Goal: Transaction & Acquisition: Obtain resource

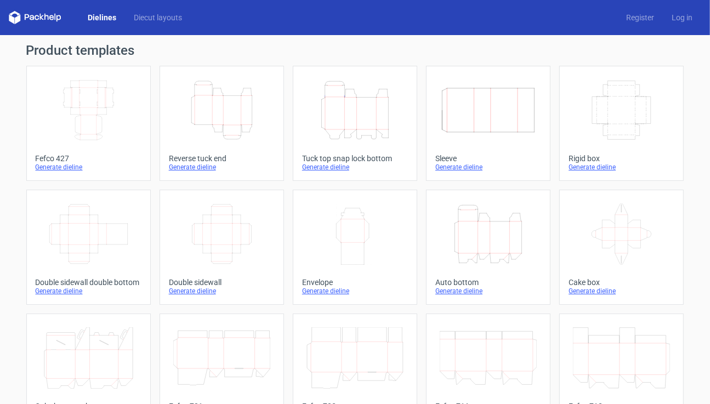
click at [218, 117] on icon "Height Depth Width" at bounding box center [221, 109] width 97 height 61
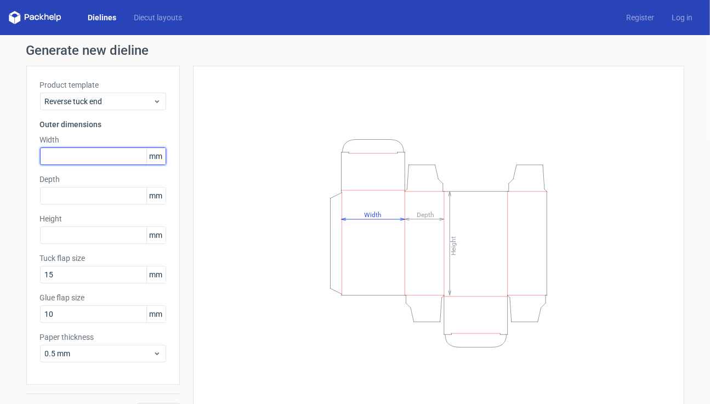
click at [78, 157] on input "text" at bounding box center [103, 156] width 126 height 18
type input "90"
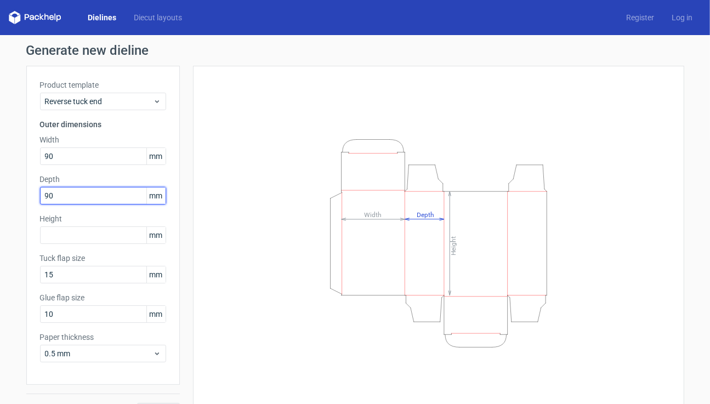
type input "90"
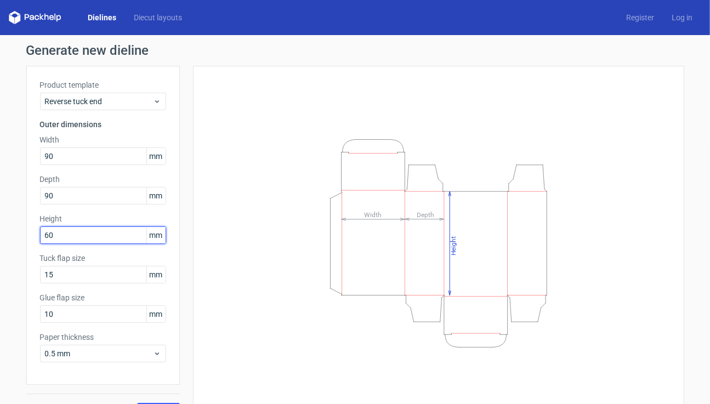
type input "60"
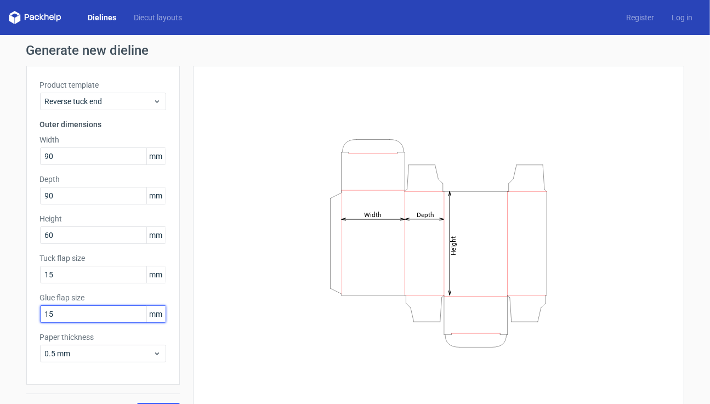
type input "15"
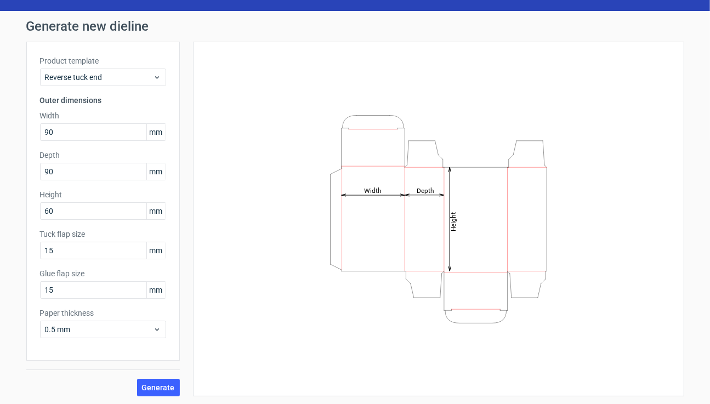
scroll to position [25, 0]
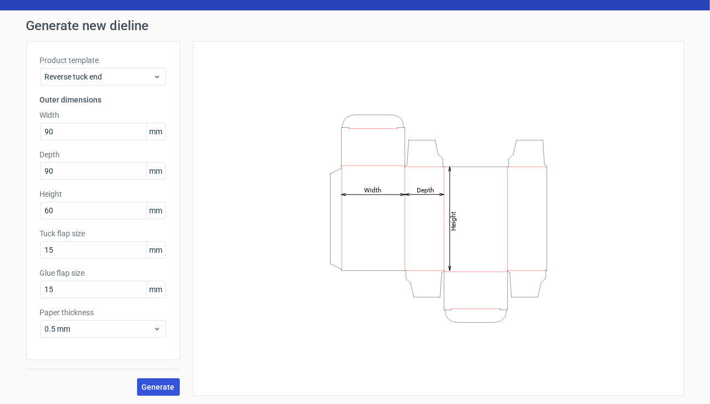
click at [161, 384] on span "Generate" at bounding box center [158, 387] width 33 height 8
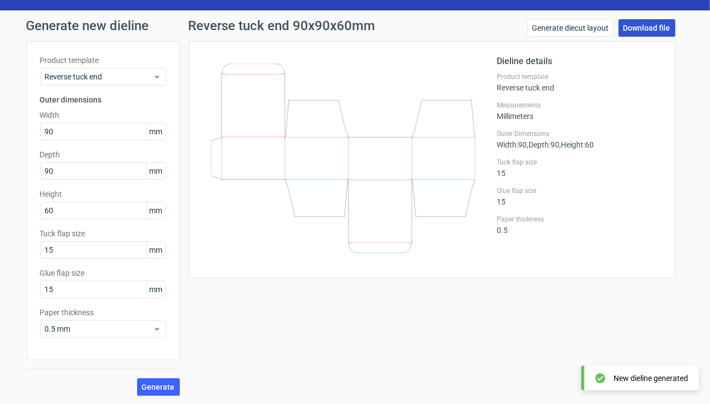
click at [636, 27] on link "Download file" at bounding box center [646, 28] width 57 height 18
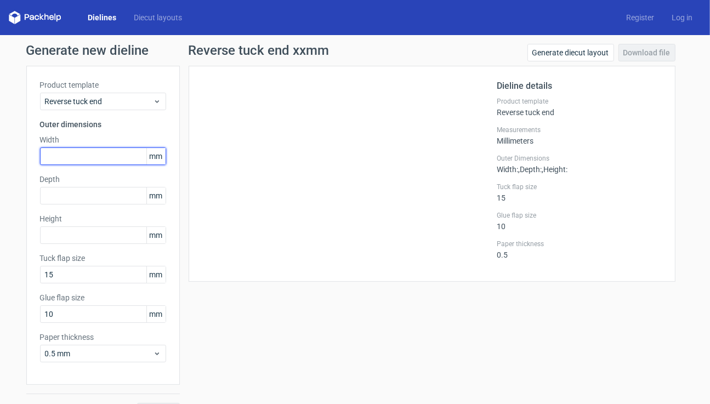
click at [55, 156] on input "text" at bounding box center [103, 156] width 126 height 18
type input "120"
type input "60"
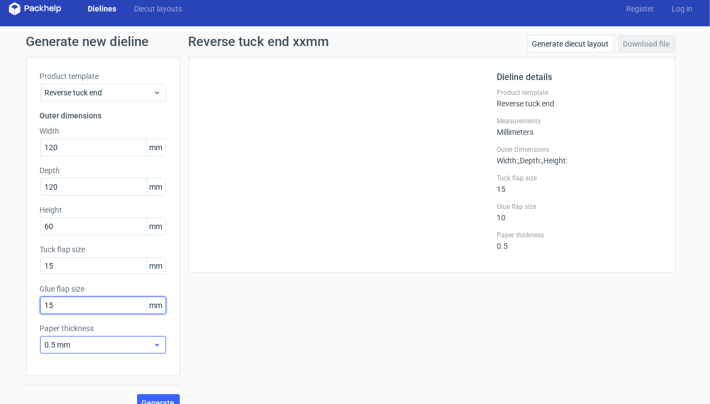
scroll to position [25, 0]
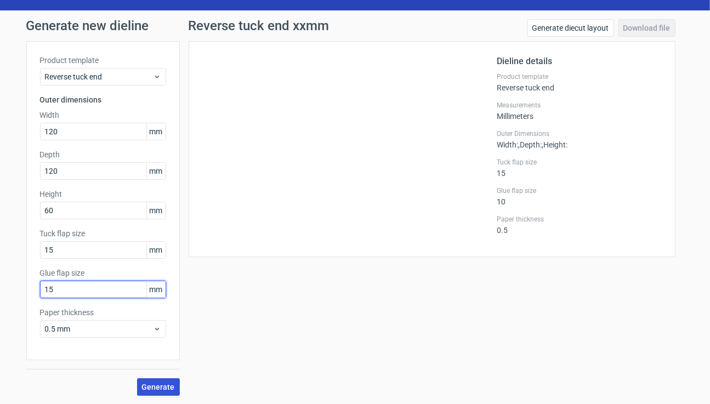
type input "15"
click at [161, 383] on span "Generate" at bounding box center [158, 387] width 33 height 8
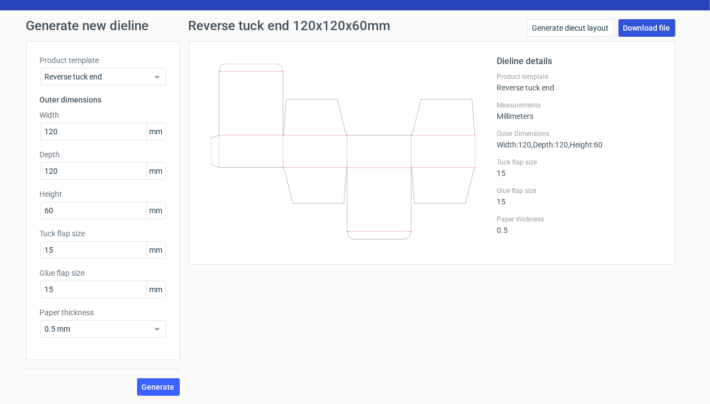
click at [638, 30] on link "Download file" at bounding box center [646, 28] width 57 height 18
